Goal: Information Seeking & Learning: Compare options

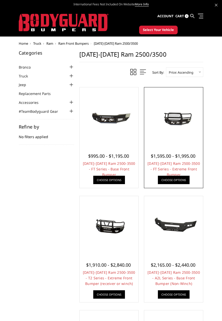
click at [181, 116] on img at bounding box center [174, 117] width 56 height 26
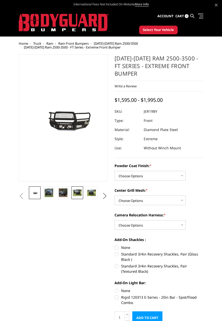
click at [77, 192] on img at bounding box center [77, 192] width 9 height 7
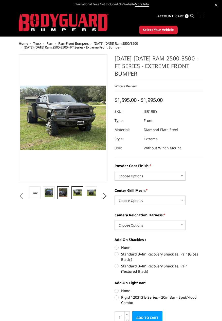
click at [60, 192] on img at bounding box center [63, 192] width 9 height 9
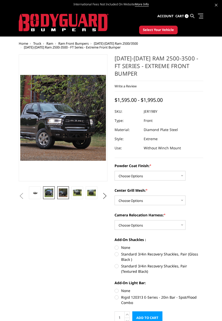
click at [45, 193] on img at bounding box center [49, 192] width 9 height 9
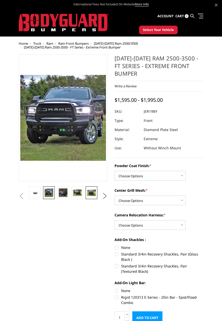
click at [90, 191] on img at bounding box center [91, 192] width 9 height 7
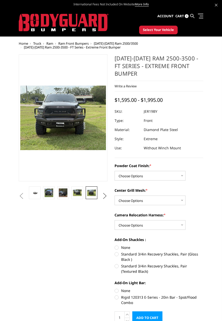
click at [104, 194] on button "Next" at bounding box center [105, 196] width 8 height 8
click at [90, 192] on img at bounding box center [91, 193] width 9 height 11
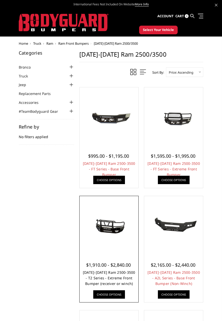
click at [117, 278] on link "[DATE]-[DATE] Ram 2500-3500 - T2 Series - Extreme Front Bumper (receiver or win…" at bounding box center [109, 278] width 53 height 16
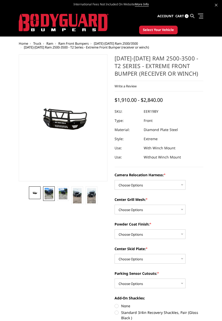
click at [52, 194] on img at bounding box center [49, 193] width 9 height 11
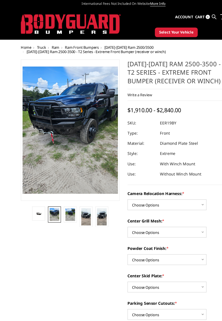
scroll to position [0, 0]
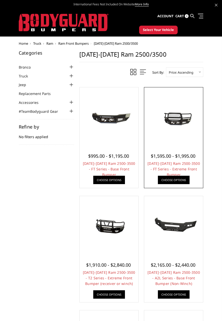
click at [177, 117] on img at bounding box center [174, 117] width 56 height 26
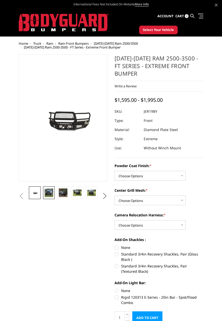
click at [48, 192] on img at bounding box center [49, 192] width 9 height 9
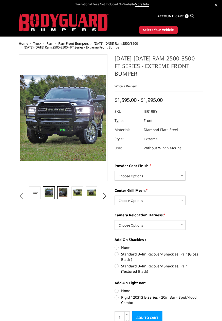
click at [65, 192] on img at bounding box center [63, 192] width 9 height 9
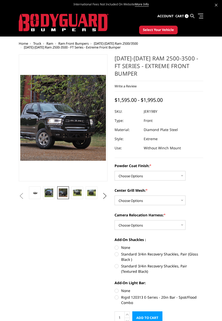
click at [63, 193] on img at bounding box center [63, 192] width 9 height 9
click at [82, 193] on link at bounding box center [78, 192] width 12 height 13
